Goal: Check status: Check status

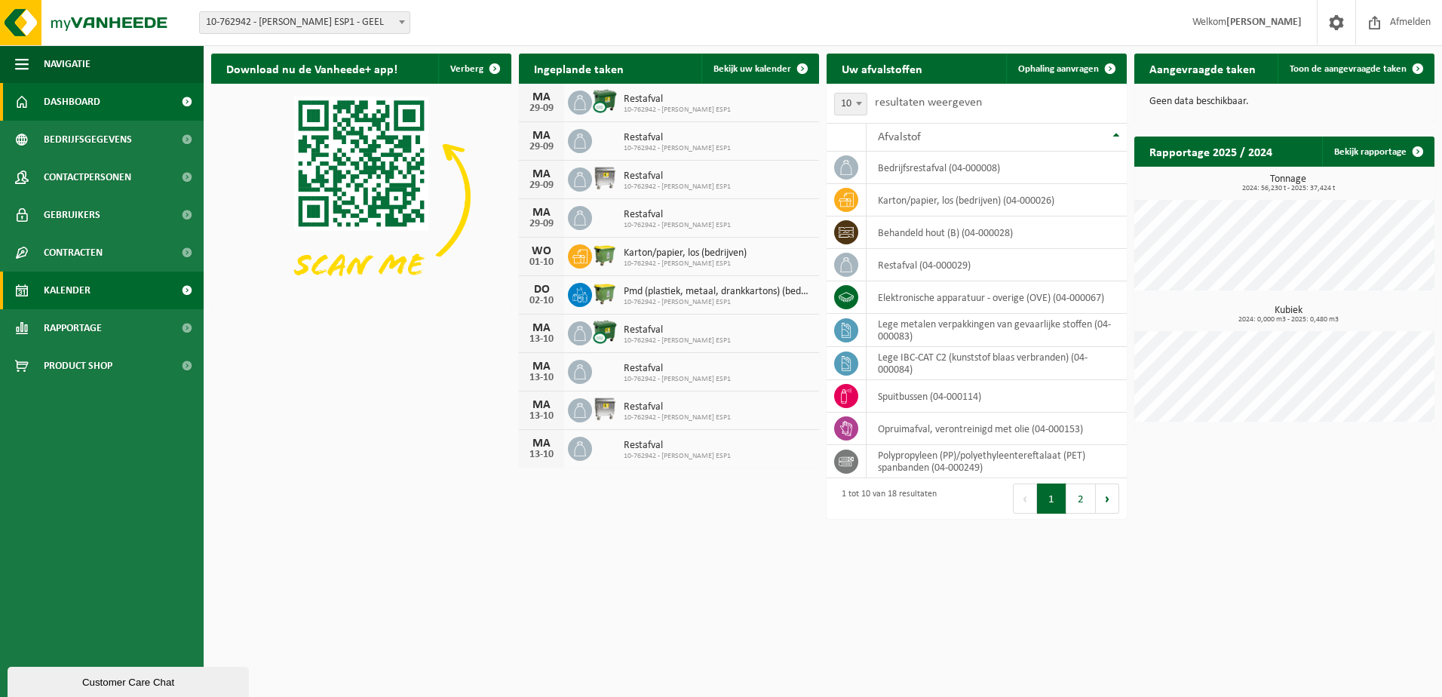
click at [66, 279] on span "Kalender" at bounding box center [67, 291] width 47 height 38
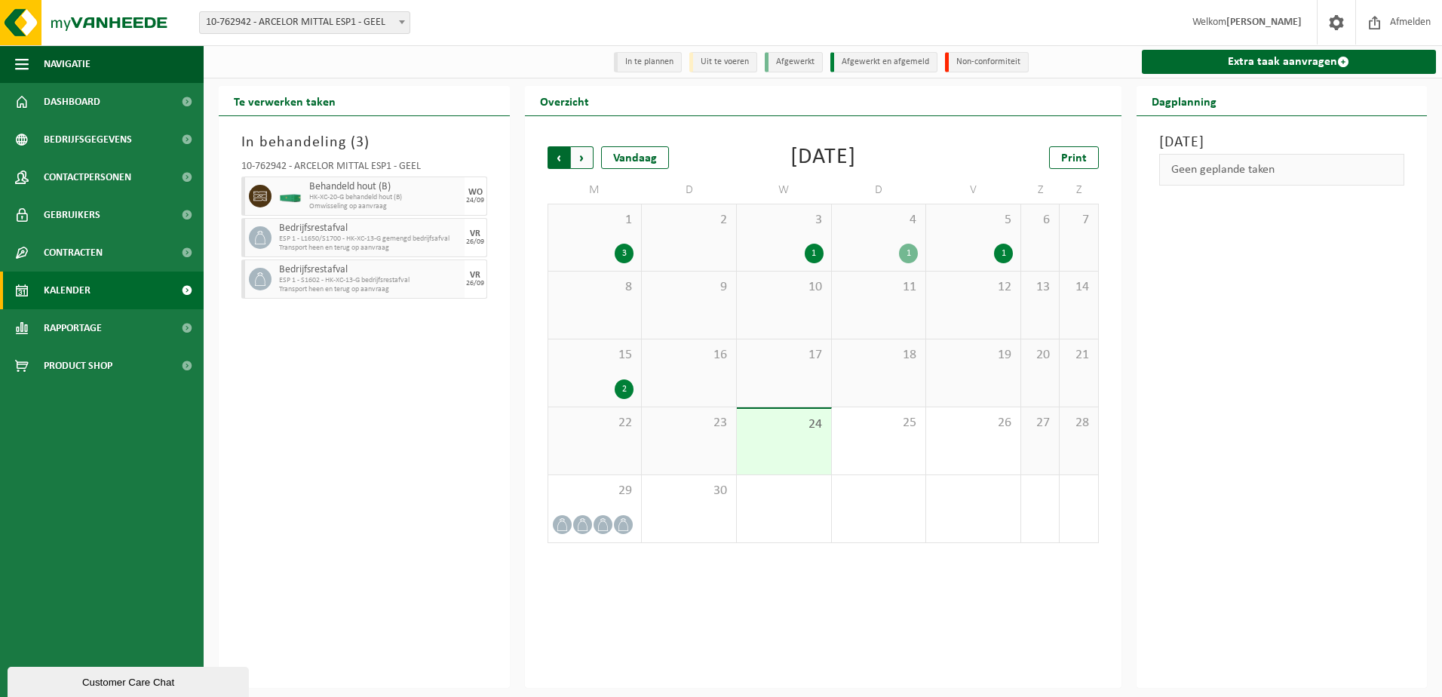
click at [583, 160] on span "Volgende" at bounding box center [582, 157] width 23 height 23
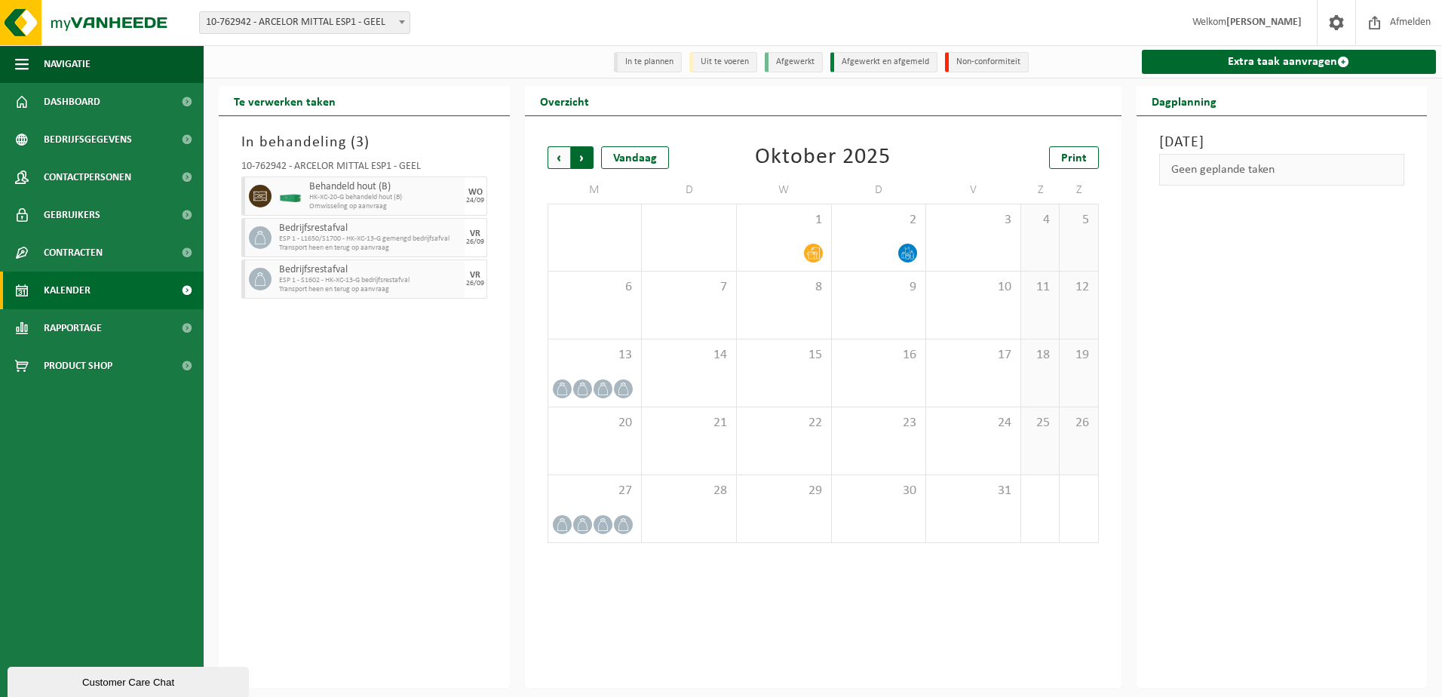
click at [549, 160] on span "Vorige" at bounding box center [559, 157] width 23 height 23
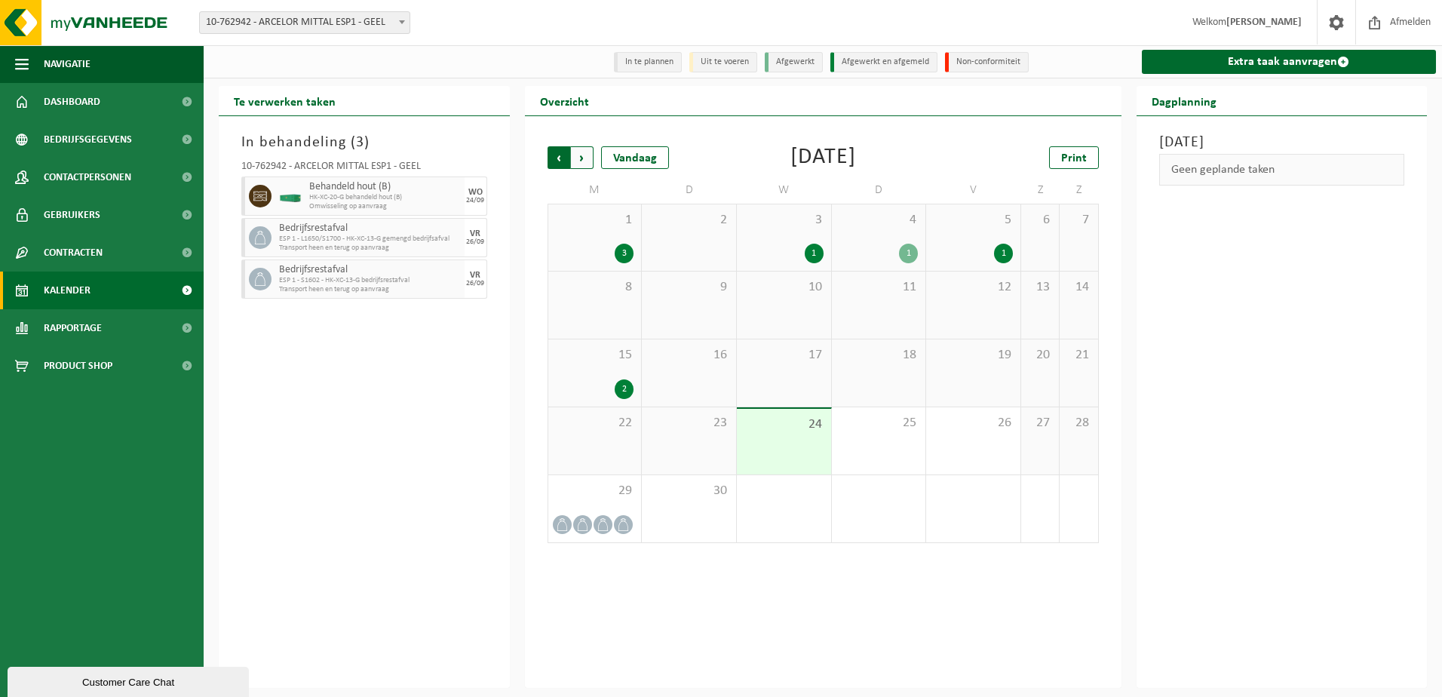
click at [582, 160] on span "Volgende" at bounding box center [582, 157] width 23 height 23
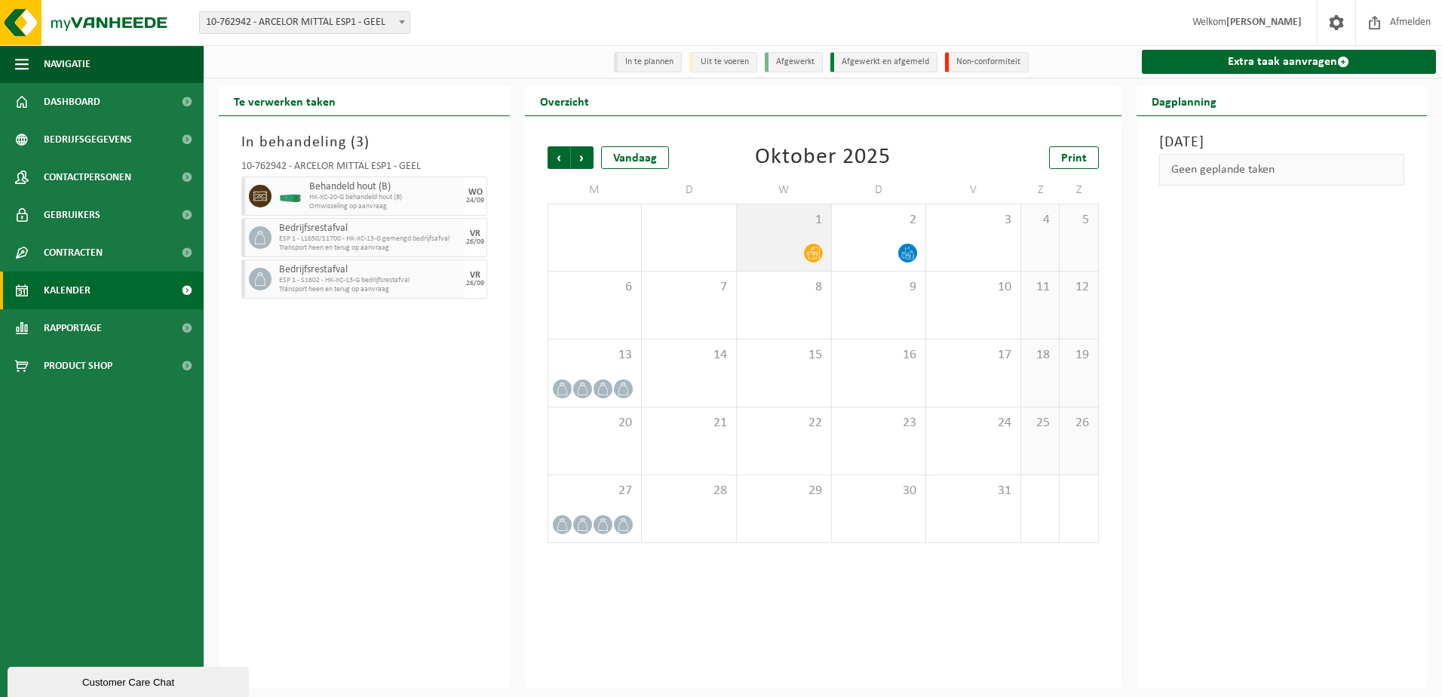
click at [797, 237] on div "1" at bounding box center [784, 237] width 94 height 66
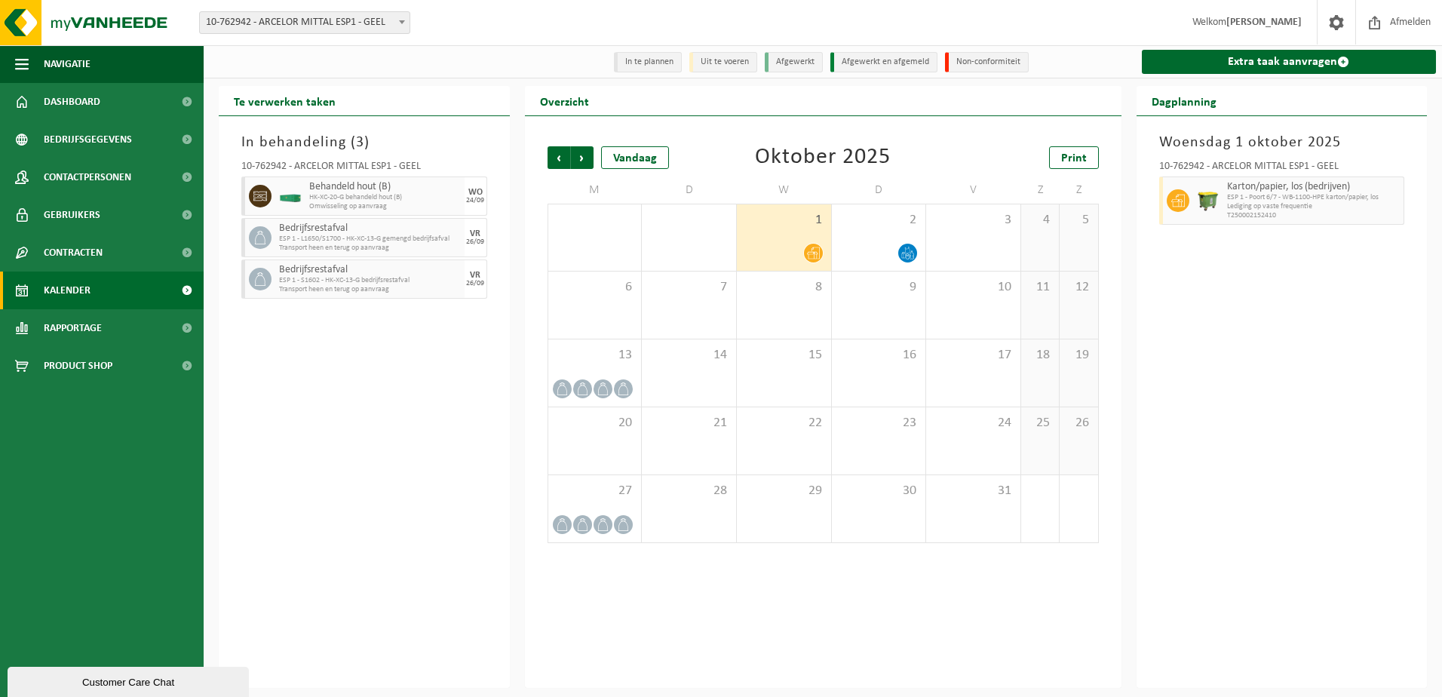
click at [796, 236] on div "1" at bounding box center [784, 237] width 94 height 66
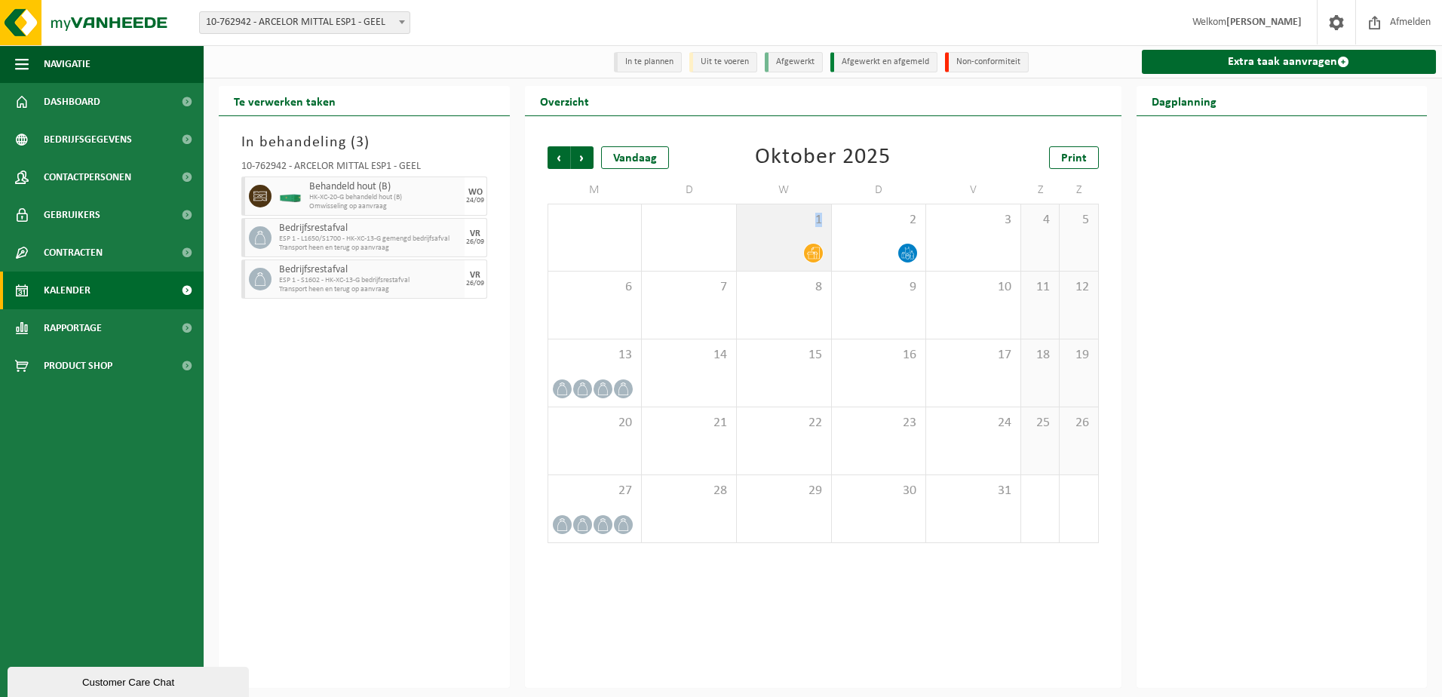
click at [796, 236] on div "1" at bounding box center [784, 237] width 94 height 66
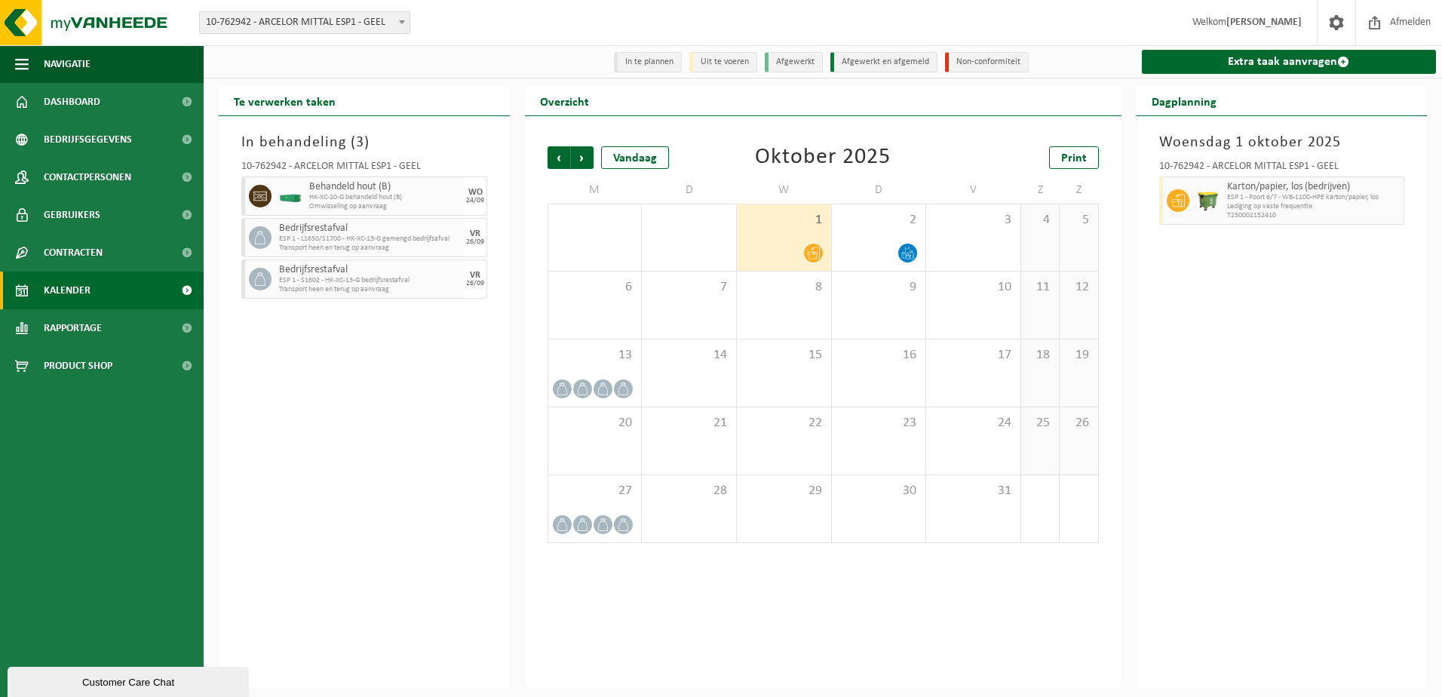
drag, startPoint x: 796, startPoint y: 236, endPoint x: 754, endPoint y: 240, distance: 42.4
click at [754, 240] on div "1" at bounding box center [784, 237] width 94 height 66
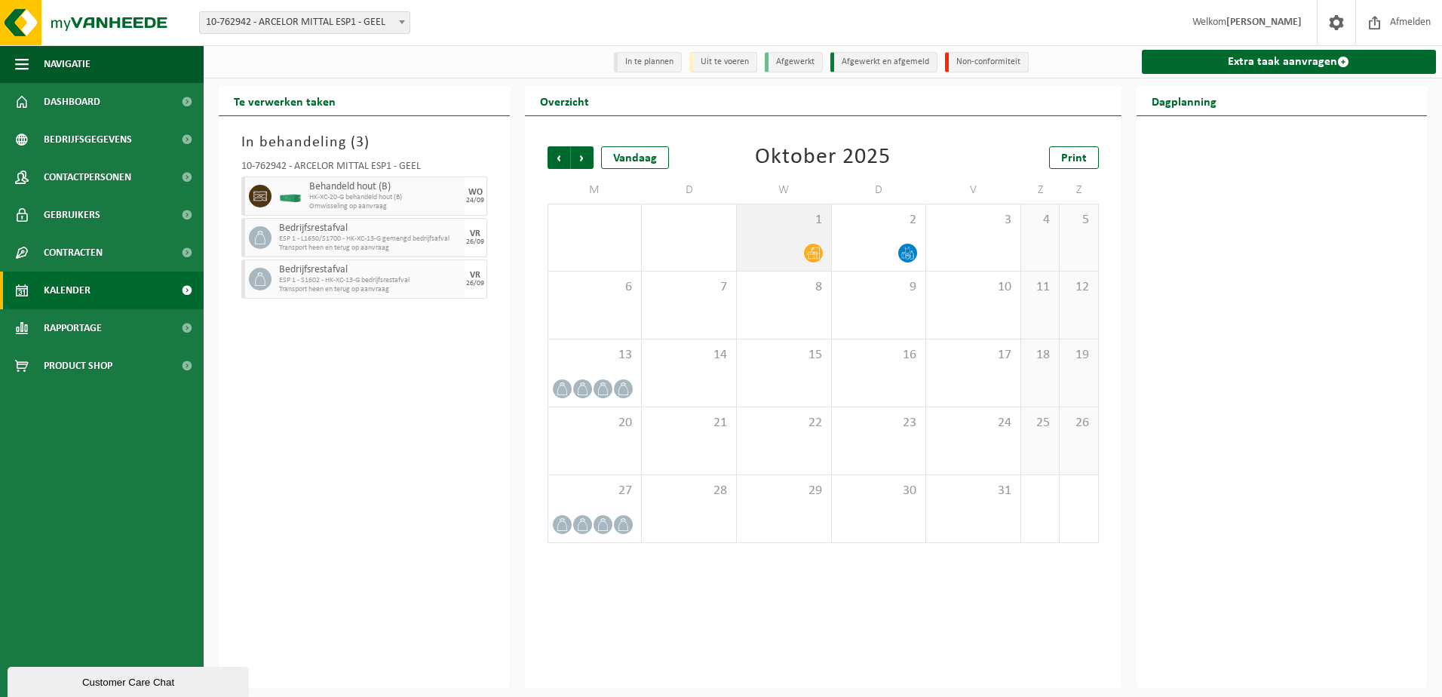
click at [773, 244] on div at bounding box center [783, 253] width 79 height 20
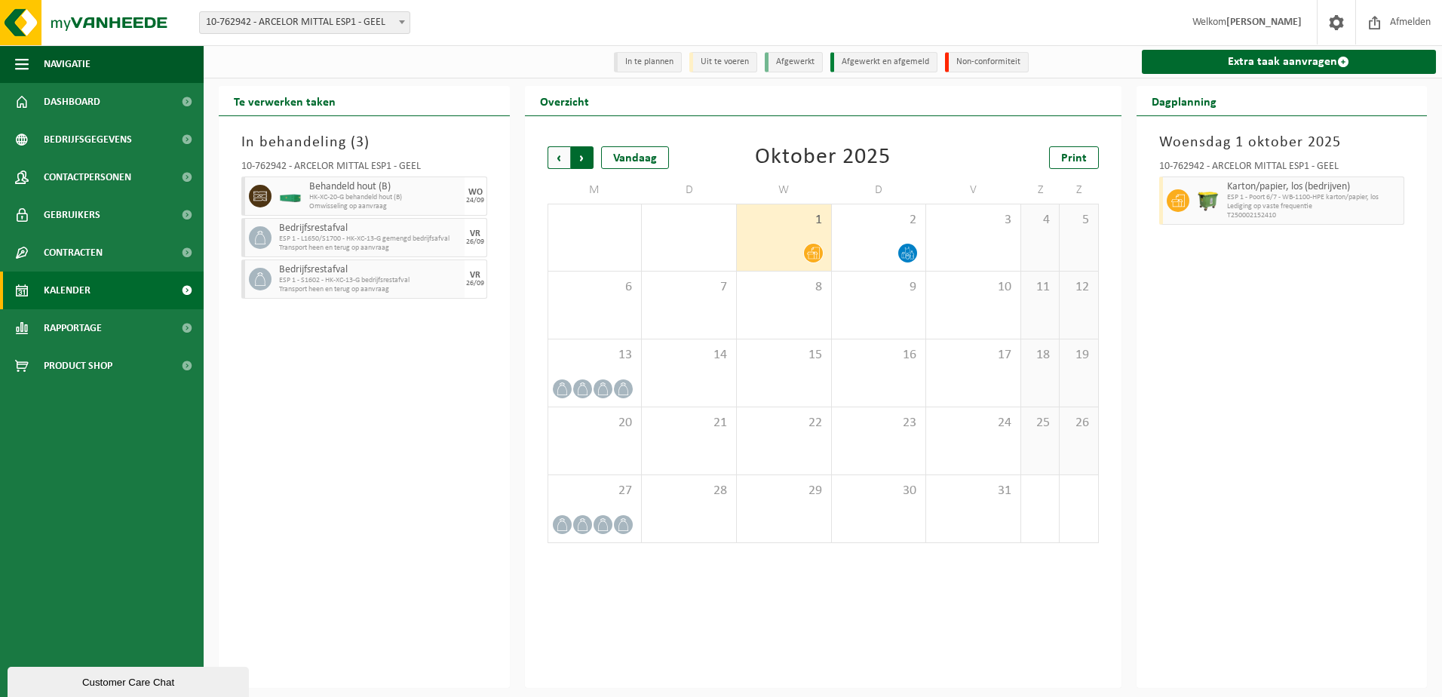
click at [557, 161] on span "Vorige" at bounding box center [559, 157] width 23 height 23
